Goal: Transaction & Acquisition: Download file/media

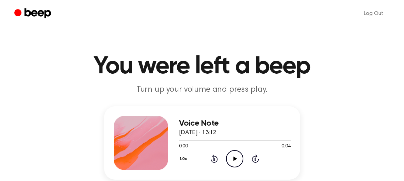
click at [237, 157] on icon "Play Audio" at bounding box center [234, 158] width 17 height 17
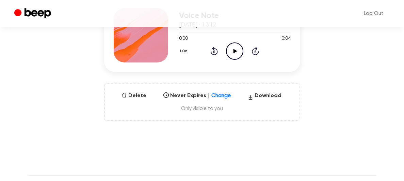
scroll to position [121, 0]
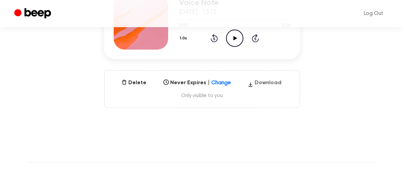
click at [266, 82] on button "Download" at bounding box center [264, 84] width 39 height 11
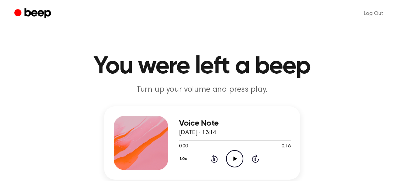
click at [234, 159] on icon at bounding box center [235, 159] width 4 height 4
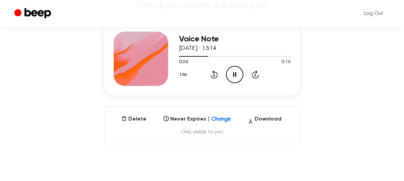
scroll to position [61, 0]
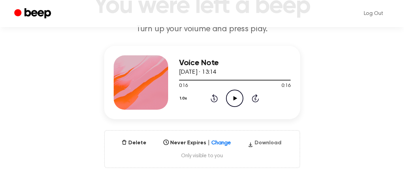
click at [263, 143] on button "Download" at bounding box center [264, 144] width 39 height 11
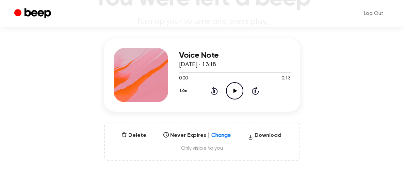
scroll to position [69, 0]
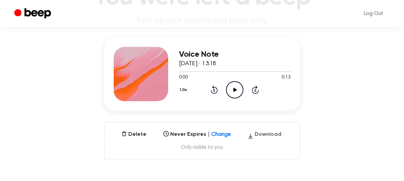
click at [269, 135] on button "Download" at bounding box center [264, 136] width 39 height 11
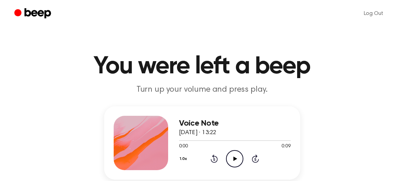
scroll to position [79, 0]
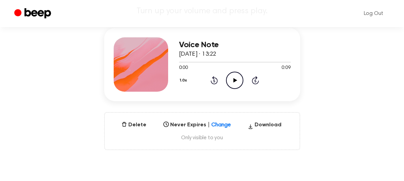
click at [273, 120] on div "Delete Never Expires | Change Select... Download Only visible to you" at bounding box center [202, 131] width 196 height 38
click at [272, 124] on button "Download" at bounding box center [264, 126] width 39 height 11
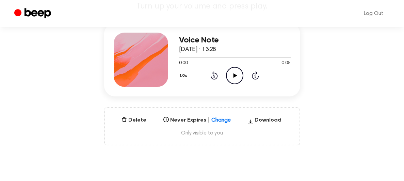
scroll to position [84, 0]
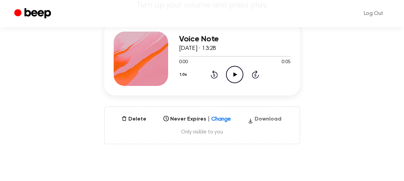
click at [270, 122] on button "Download" at bounding box center [264, 120] width 39 height 11
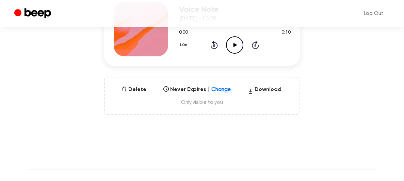
scroll to position [116, 0]
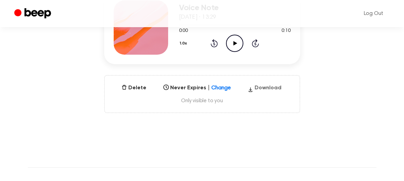
click at [263, 86] on button "Download" at bounding box center [264, 89] width 39 height 11
